Goal: Task Accomplishment & Management: Manage account settings

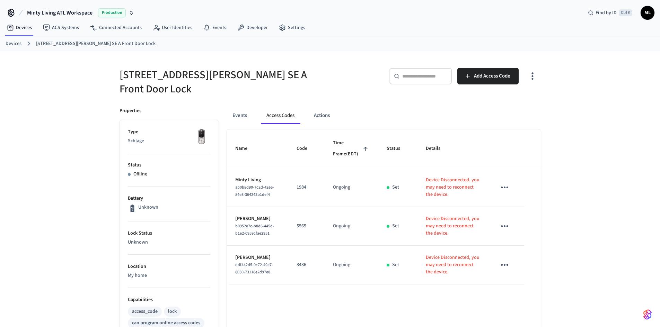
click at [425, 82] on div "​ ​" at bounding box center [421, 76] width 62 height 17
drag, startPoint x: 20, startPoint y: 28, endPoint x: 27, endPoint y: 32, distance: 7.4
click at [20, 28] on link "Devices" at bounding box center [19, 27] width 36 height 12
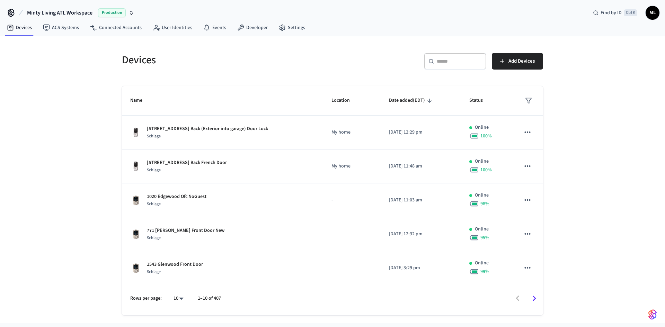
click at [455, 59] on input "text" at bounding box center [459, 61] width 45 height 7
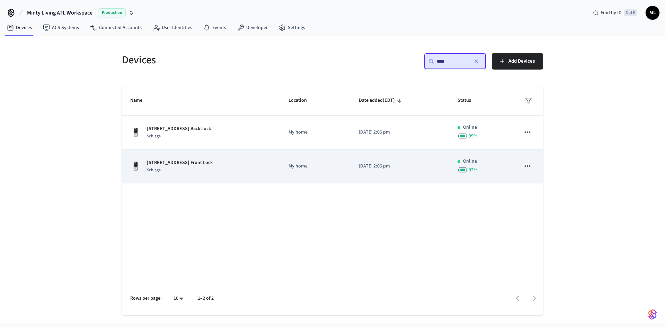
type input "****"
click at [209, 166] on p "[STREET_ADDRESS] Front Lock" at bounding box center [180, 162] width 66 height 7
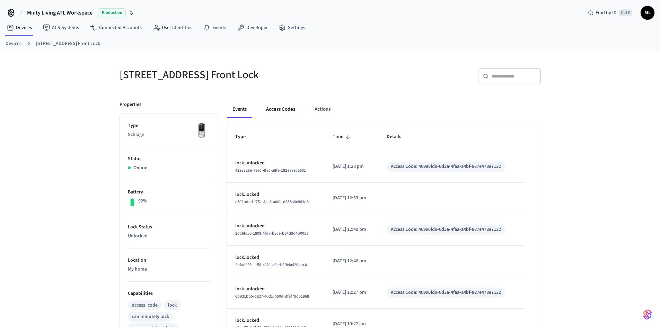
click at [284, 111] on button "Access Codes" at bounding box center [281, 109] width 40 height 17
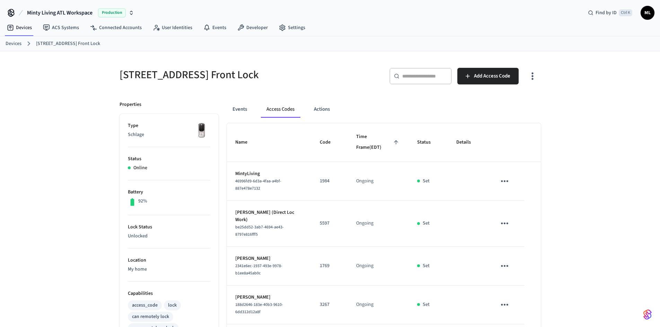
drag, startPoint x: 215, startPoint y: 74, endPoint x: 196, endPoint y: 100, distance: 32.2
click at [113, 76] on div "[STREET_ADDRESS] Front Lock" at bounding box center [218, 75] width 215 height 30
copy h5 "[STREET_ADDRESS] Front Lock"
click at [576, 156] on div "[STREET_ADDRESS] Front Lock ​ ​ Add Access Code Properties Type Schlage Status …" at bounding box center [330, 273] width 660 height 444
